Goal: Task Accomplishment & Management: Use online tool/utility

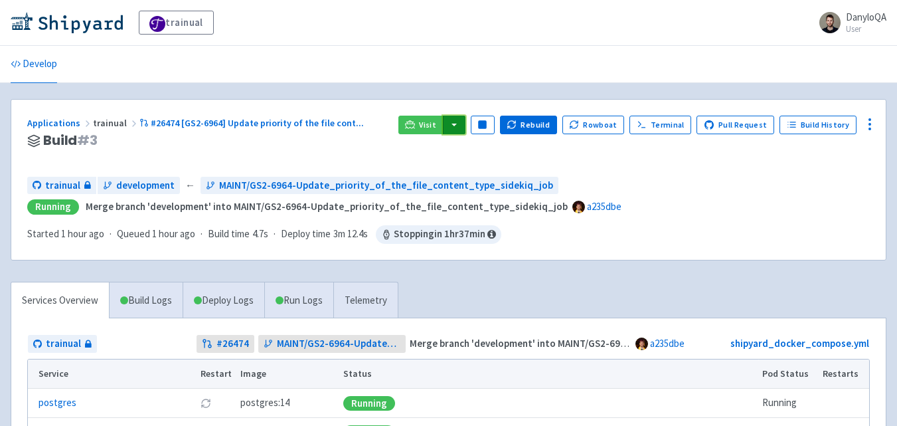
click at [461, 123] on button "button" at bounding box center [454, 125] width 23 height 19
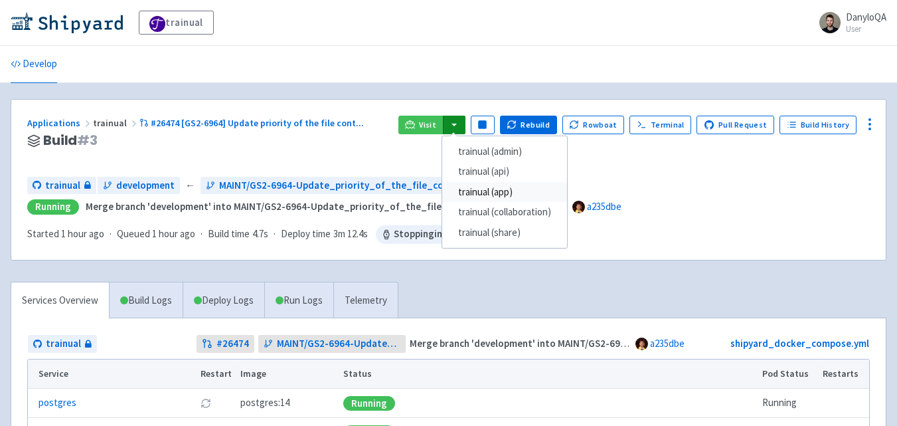
click at [500, 192] on link "trainual (app)" at bounding box center [504, 192] width 125 height 21
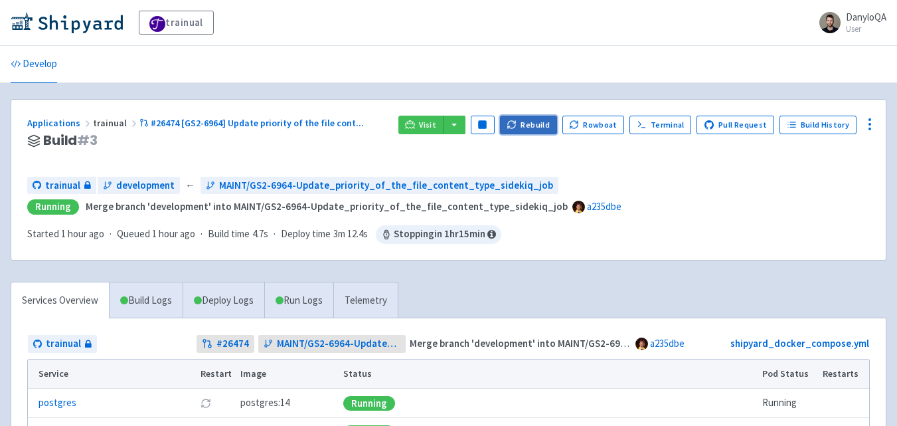
click at [539, 123] on button "Rebuild" at bounding box center [528, 125] width 57 height 19
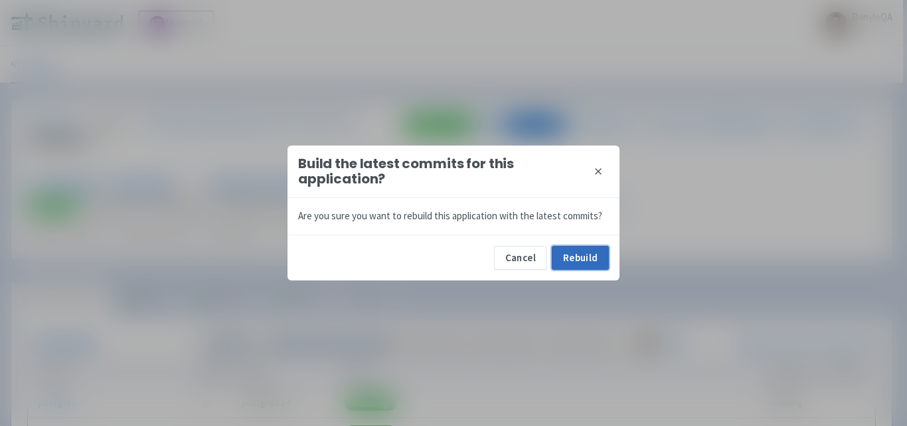
click at [580, 260] on button "Rebuild" at bounding box center [580, 258] width 57 height 24
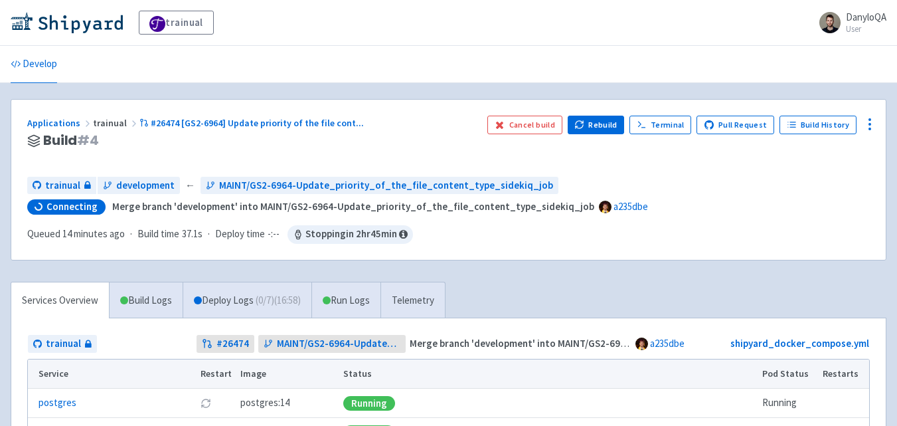
click at [336, 53] on ul "Develop" at bounding box center [449, 64] width 892 height 37
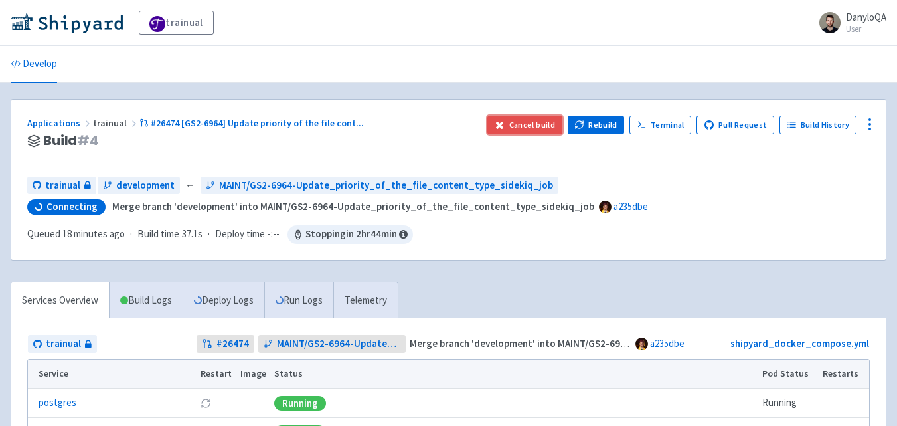
click at [536, 118] on button "Cancel build" at bounding box center [524, 125] width 75 height 19
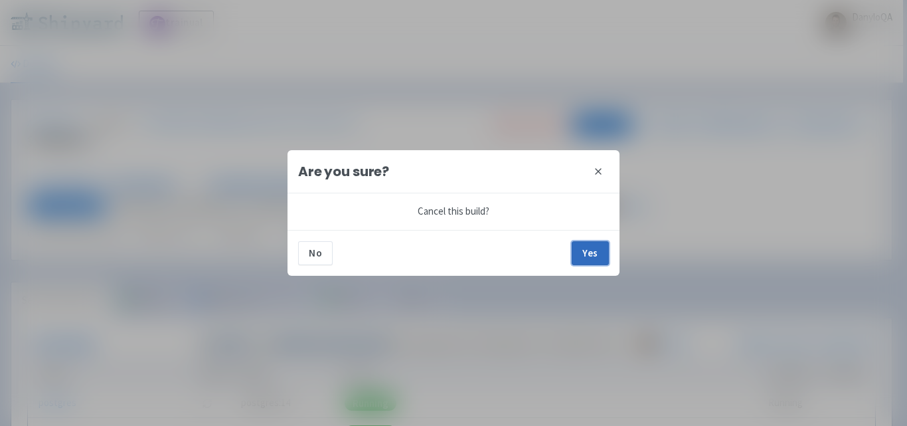
click at [580, 245] on button "Yes" at bounding box center [590, 253] width 37 height 24
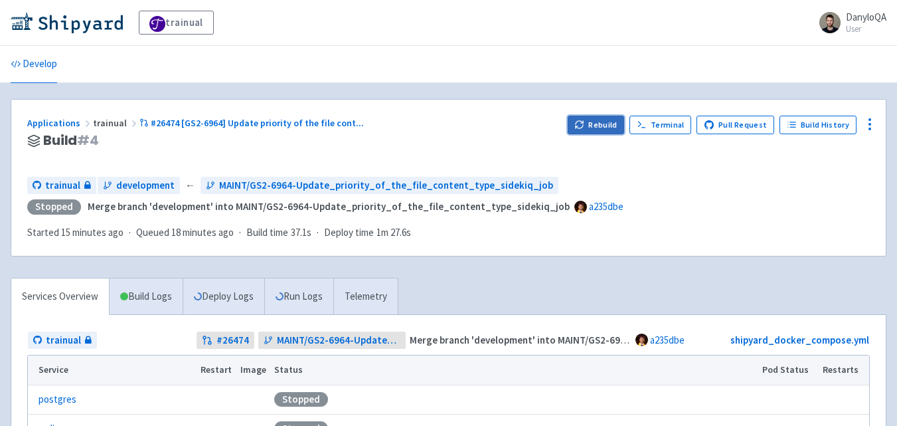
click at [578, 127] on button "Rebuild" at bounding box center [596, 125] width 57 height 19
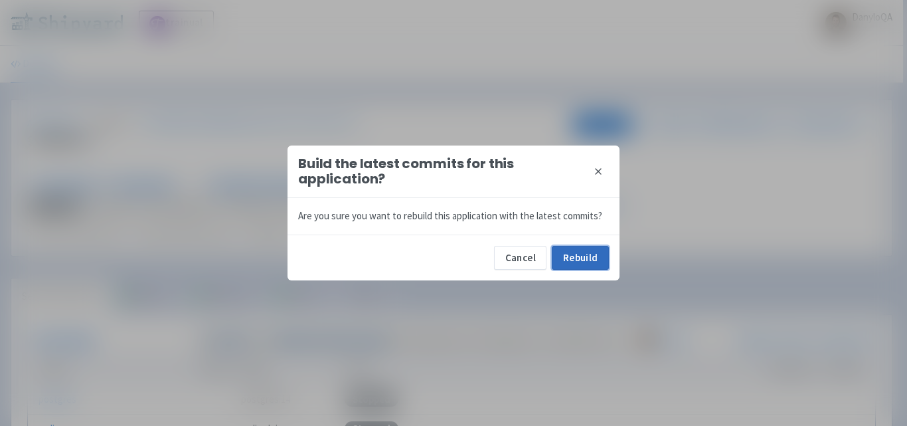
click at [582, 251] on button "Rebuild" at bounding box center [580, 258] width 57 height 24
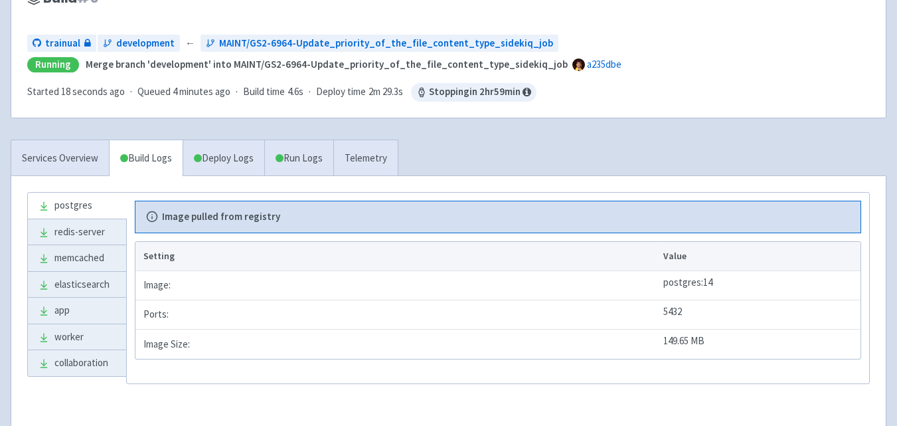
scroll to position [155, 0]
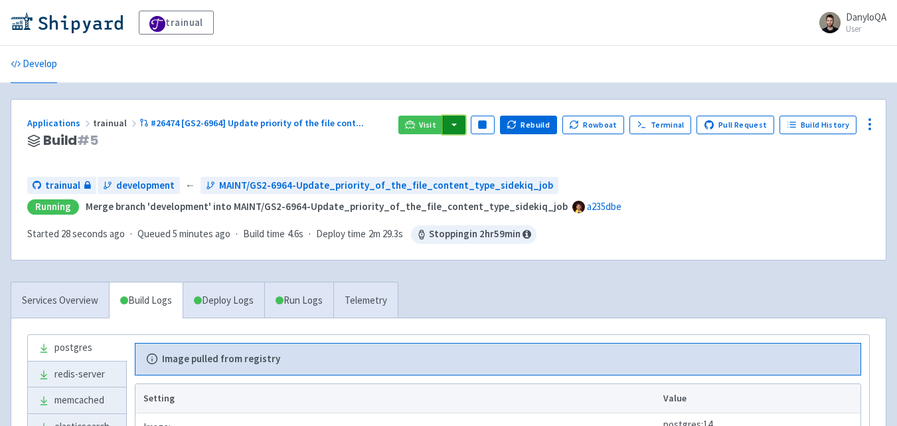
click at [465, 120] on button "button" at bounding box center [454, 125] width 23 height 19
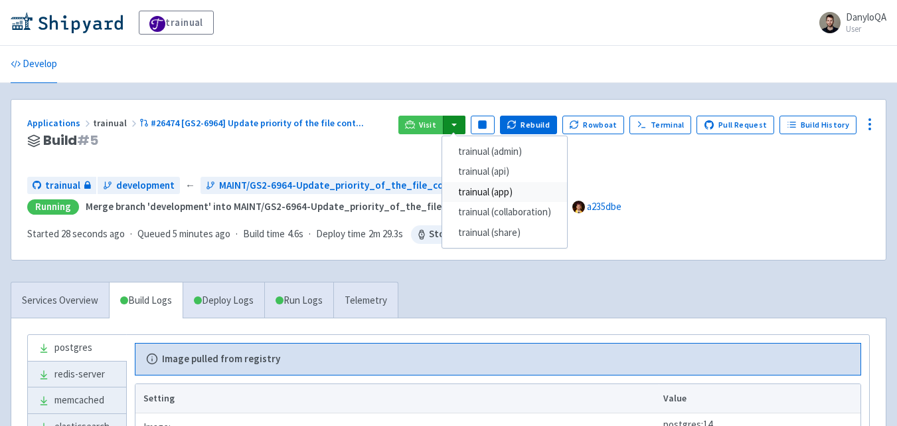
click at [495, 191] on link "trainual (app)" at bounding box center [504, 192] width 125 height 21
